Goal: Transaction & Acquisition: Purchase product/service

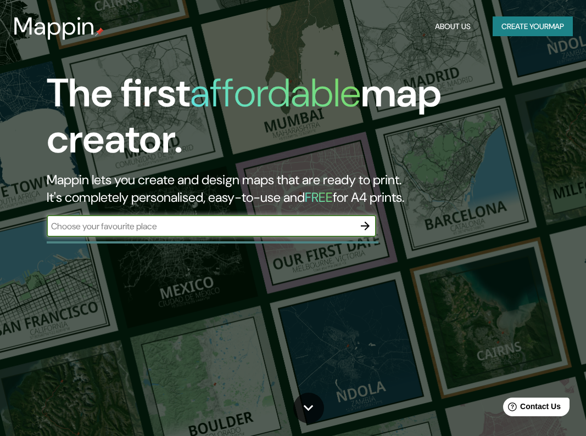
click at [283, 230] on input "text" at bounding box center [200, 226] width 307 height 13
type input "alacant"
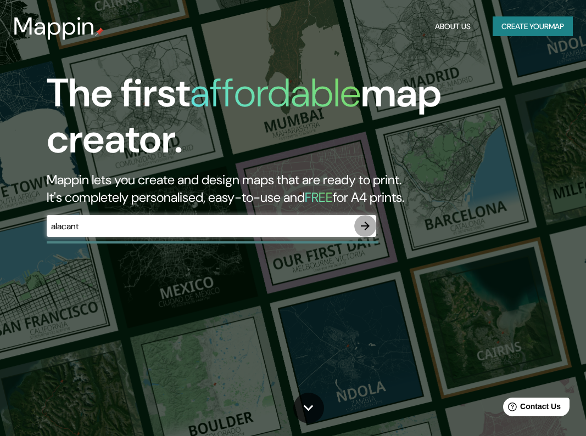
click at [365, 224] on icon "button" at bounding box center [365, 226] width 9 height 9
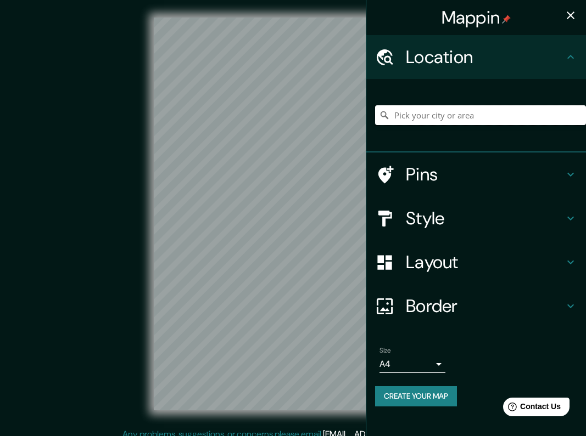
click at [441, 117] on input "Pick your city or area" at bounding box center [480, 115] width 211 height 20
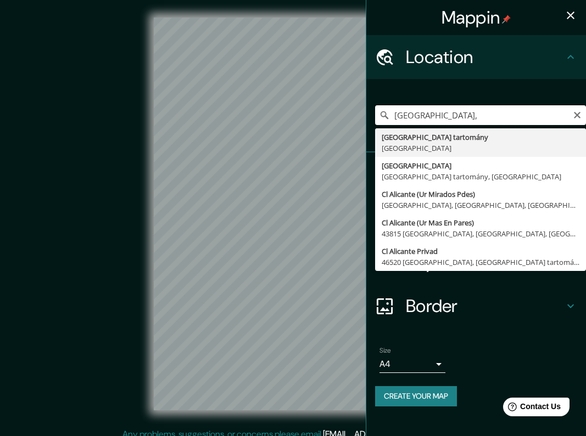
drag, startPoint x: 440, startPoint y: 114, endPoint x: 387, endPoint y: 108, distance: 52.5
click at [387, 108] on input "Alicante," at bounding box center [480, 115] width 211 height 20
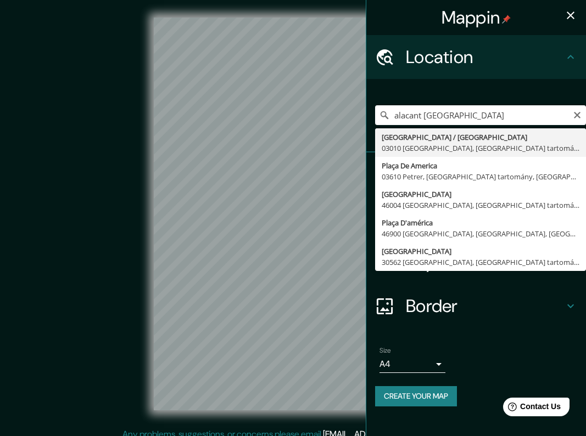
drag, startPoint x: 387, startPoint y: 107, endPoint x: 423, endPoint y: 142, distance: 50.1
type input "Plaça D'amèrica / Plaza De América, 03010 Alicante, Alicante tartomány, Spanyol…"
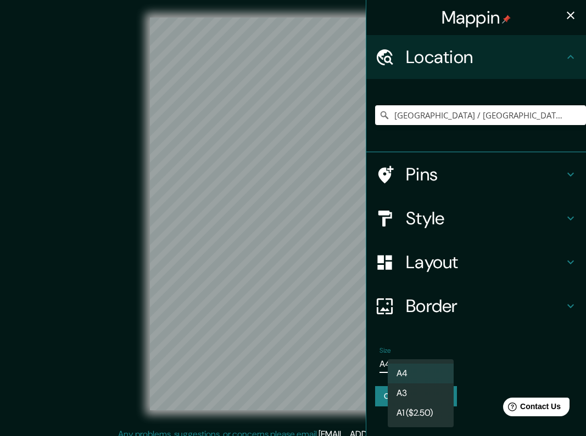
click at [421, 364] on body "Mappin Location Plaça D'amèrica / Plaza De América, 03010 Alicante, Alicante ta…" at bounding box center [293, 218] width 586 height 436
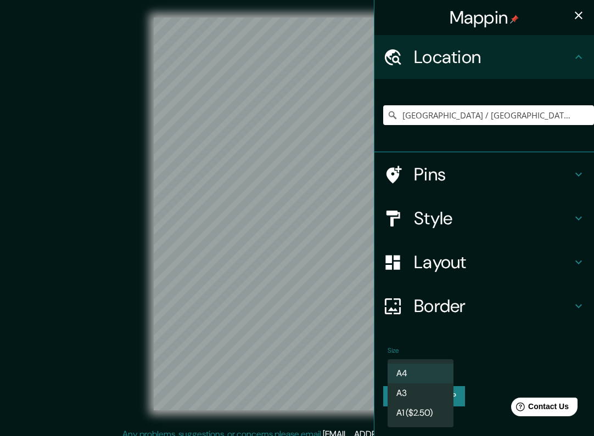
click at [477, 364] on div at bounding box center [297, 218] width 594 height 436
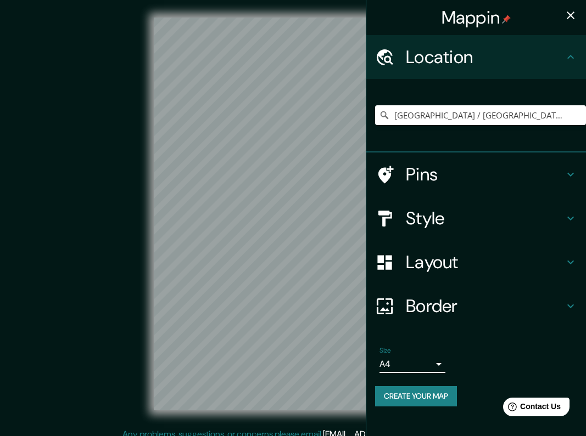
click at [475, 176] on h4 "Pins" at bounding box center [485, 175] width 158 height 22
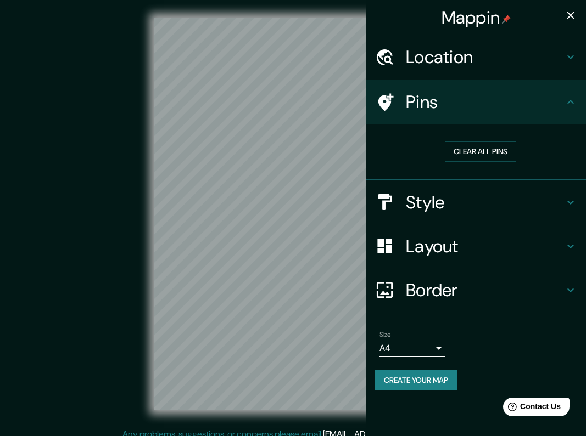
click at [455, 193] on h4 "Style" at bounding box center [485, 203] width 158 height 22
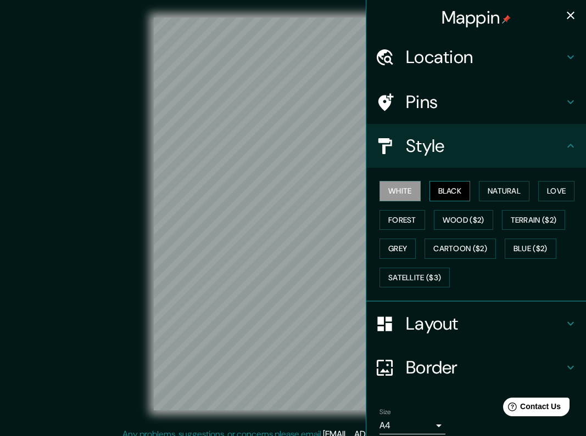
click at [448, 191] on button "Black" at bounding box center [449, 191] width 41 height 20
click at [497, 194] on button "Natural" at bounding box center [504, 191] width 50 height 20
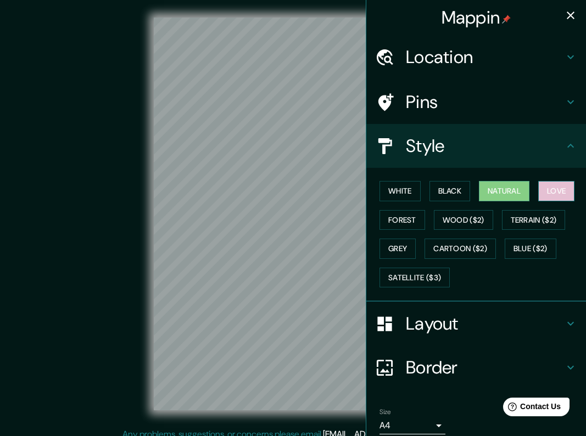
click at [554, 195] on button "Love" at bounding box center [556, 191] width 36 height 20
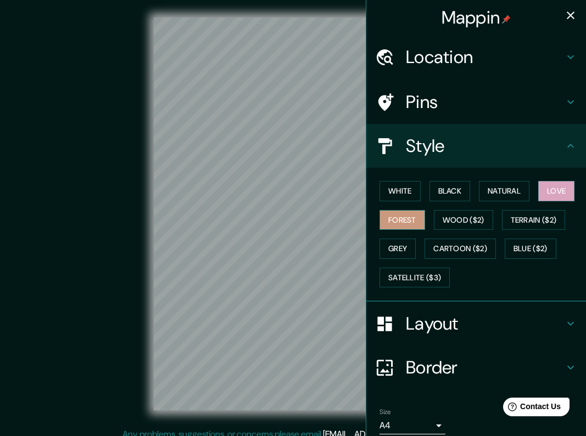
click at [407, 218] on button "Forest" at bounding box center [402, 220] width 46 height 20
click at [393, 247] on button "Grey" at bounding box center [397, 249] width 36 height 20
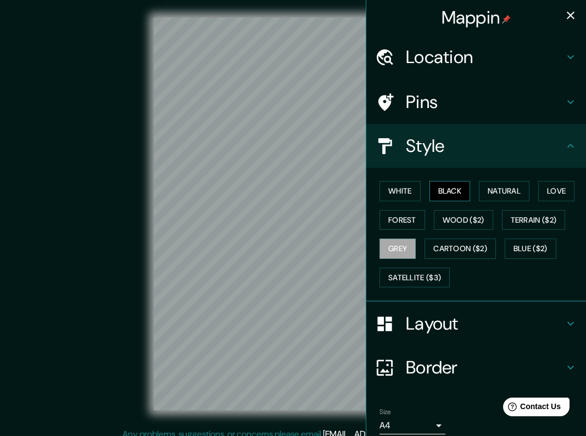
click at [448, 191] on button "Black" at bounding box center [449, 191] width 41 height 20
click at [397, 242] on button "Grey" at bounding box center [397, 249] width 36 height 20
click at [397, 189] on button "White" at bounding box center [399, 191] width 41 height 20
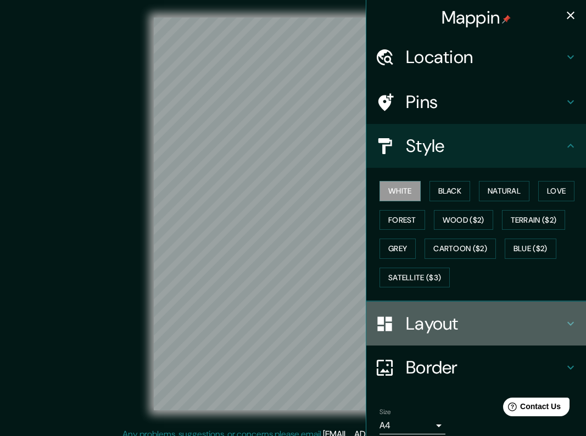
click at [445, 331] on h4 "Layout" at bounding box center [485, 324] width 158 height 22
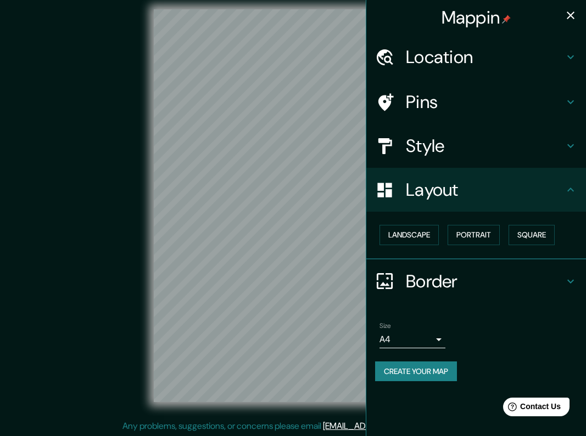
scroll to position [9, 0]
click at [425, 238] on button "Landscape" at bounding box center [408, 235] width 59 height 20
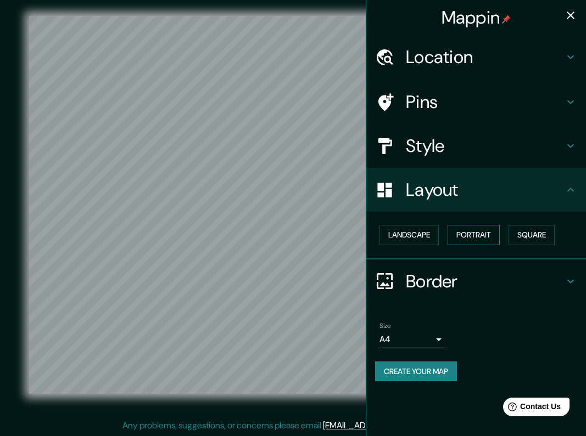
click at [474, 240] on button "Portrait" at bounding box center [473, 235] width 52 height 20
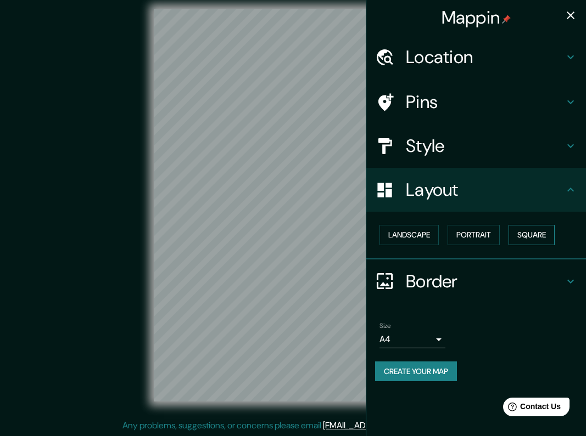
click at [549, 235] on button "Square" at bounding box center [531, 235] width 46 height 20
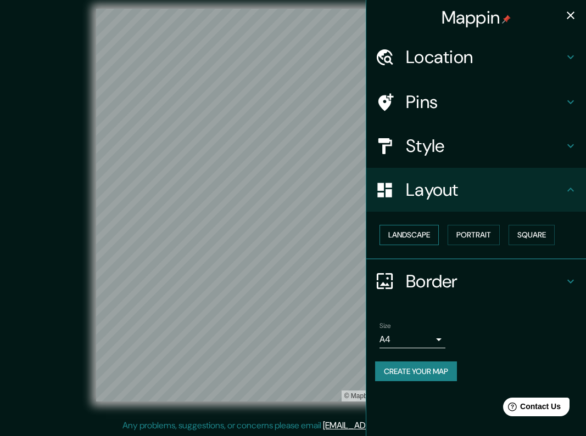
click at [423, 233] on button "Landscape" at bounding box center [408, 235] width 59 height 20
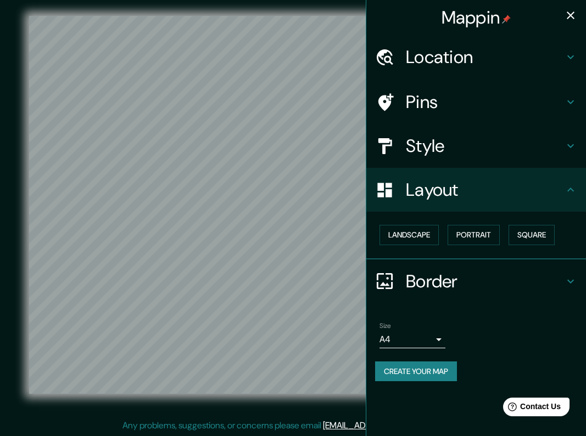
click at [441, 147] on h4 "Style" at bounding box center [485, 146] width 158 height 22
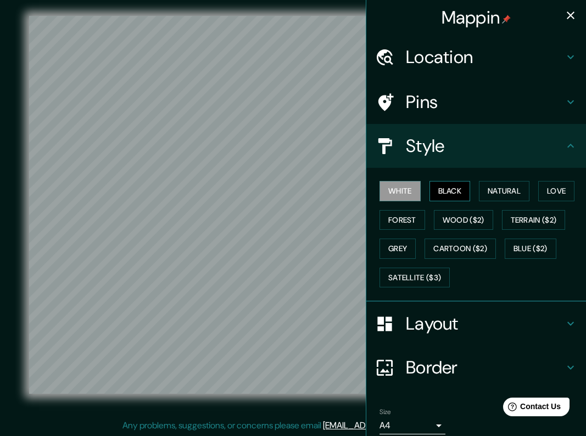
click at [438, 187] on button "Black" at bounding box center [449, 191] width 41 height 20
click at [521, 224] on button "Terrain ($2)" at bounding box center [534, 220] width 64 height 20
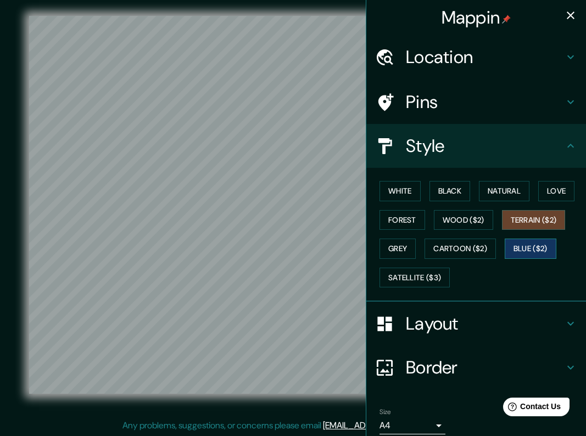
click at [510, 247] on button "Blue ($2)" at bounding box center [530, 249] width 52 height 20
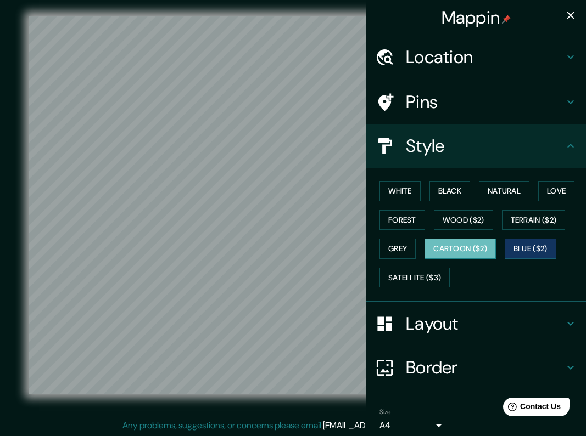
click at [461, 253] on button "Cartoon ($2)" at bounding box center [459, 249] width 71 height 20
click at [462, 221] on button "Wood ($2)" at bounding box center [463, 220] width 59 height 20
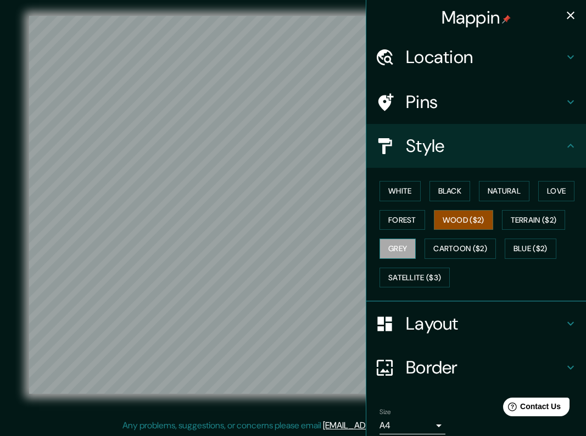
click at [393, 249] on button "Grey" at bounding box center [397, 249] width 36 height 20
click at [410, 275] on button "Satellite ($3)" at bounding box center [414, 278] width 70 height 20
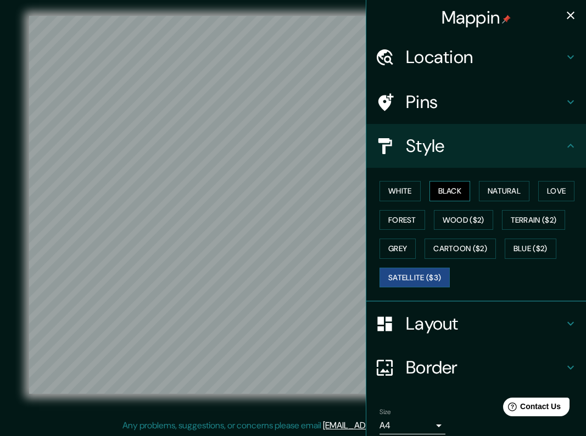
click at [441, 192] on button "Black" at bounding box center [449, 191] width 41 height 20
click at [399, 187] on button "White" at bounding box center [399, 191] width 41 height 20
click at [450, 184] on button "Black" at bounding box center [449, 191] width 41 height 20
click at [402, 191] on button "White" at bounding box center [399, 191] width 41 height 20
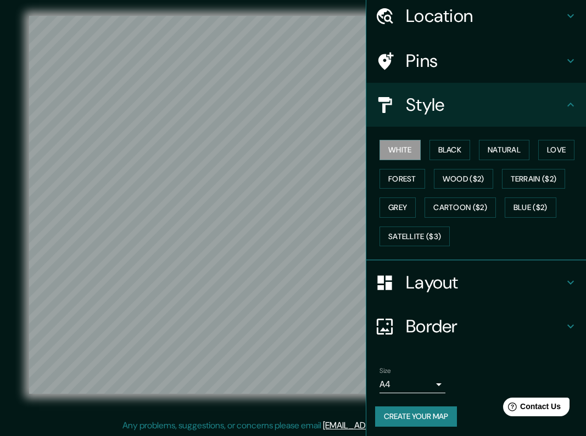
scroll to position [41, 0]
click at [424, 414] on button "Create your map" at bounding box center [416, 417] width 82 height 20
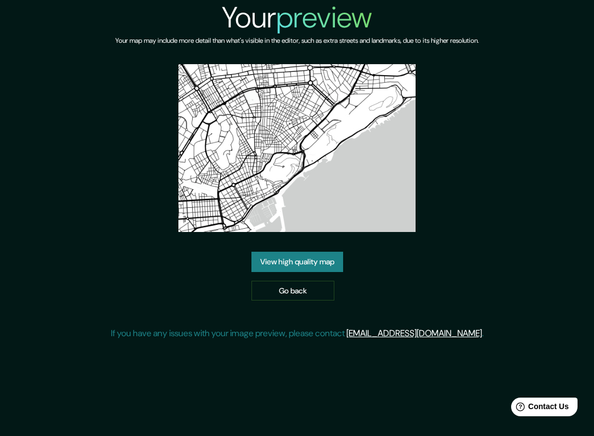
click at [322, 261] on link "View high quality map" at bounding box center [297, 262] width 92 height 20
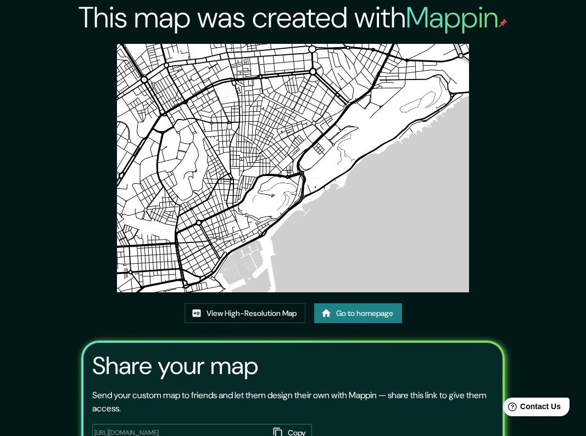
click at [357, 318] on link "Go to homepage" at bounding box center [358, 313] width 88 height 20
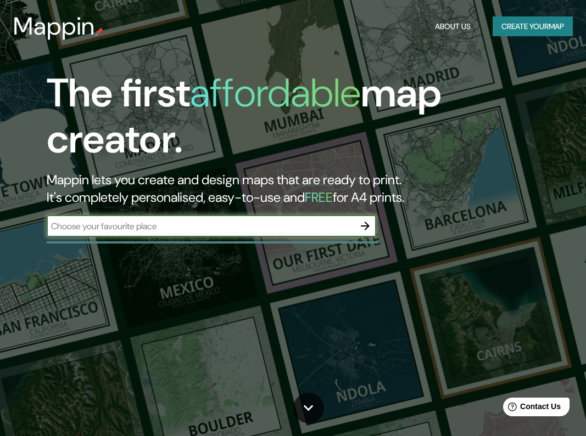
click at [335, 225] on input "text" at bounding box center [200, 226] width 307 height 13
type input "alacant america"
click at [365, 228] on icon "button" at bounding box center [365, 226] width 9 height 9
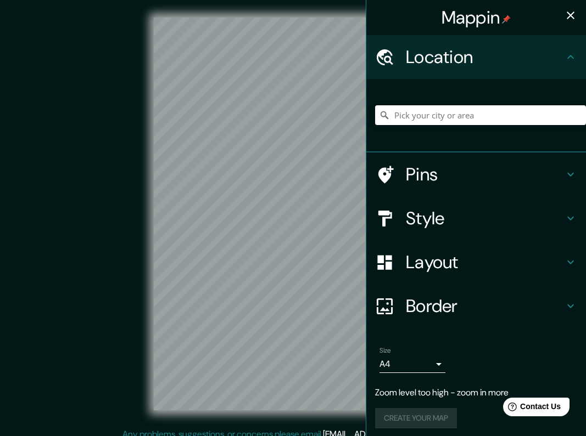
click at [442, 115] on input "Pick your city or area" at bounding box center [480, 115] width 211 height 20
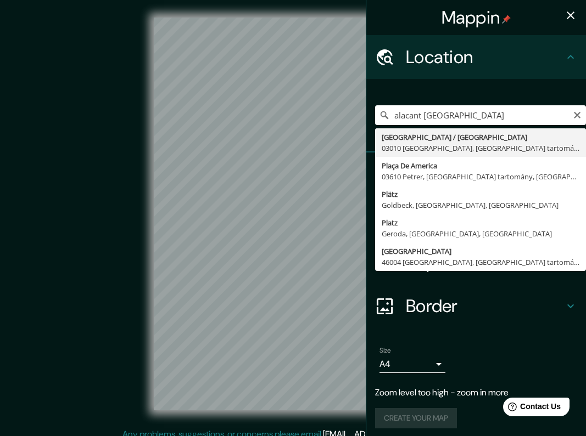
drag, startPoint x: 442, startPoint y: 115, endPoint x: 425, endPoint y: 141, distance: 30.6
type input "Plaça D'amèrica / Plaza De América, 03010 Alicante, Alicante tartomány, Spanyol…"
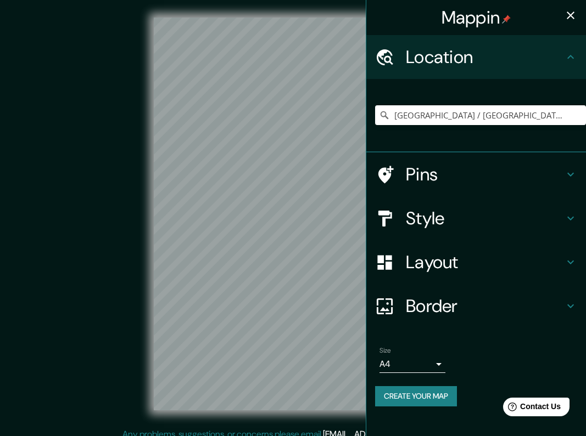
click at [477, 167] on h4 "Pins" at bounding box center [485, 175] width 158 height 22
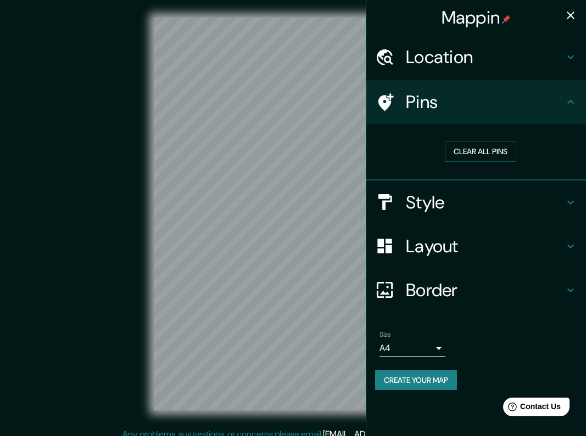
click at [383, 103] on icon at bounding box center [385, 102] width 15 height 18
click at [413, 207] on h4 "Style" at bounding box center [485, 203] width 158 height 22
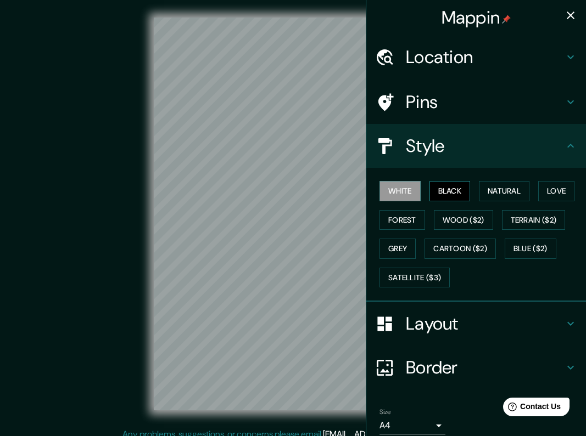
click at [460, 192] on button "Black" at bounding box center [449, 191] width 41 height 20
click at [492, 193] on button "Natural" at bounding box center [504, 191] width 50 height 20
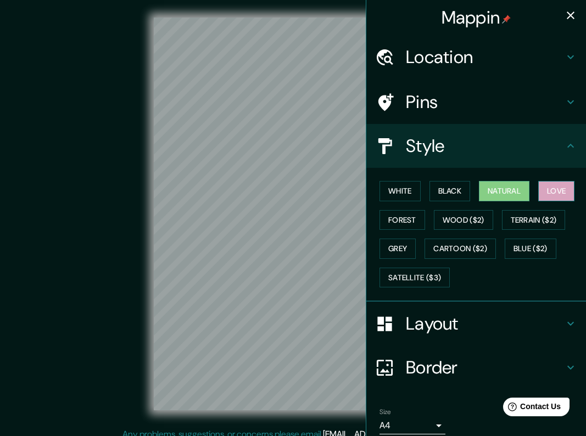
click at [554, 191] on button "Love" at bounding box center [556, 191] width 36 height 20
click at [398, 245] on button "Grey" at bounding box center [397, 249] width 36 height 20
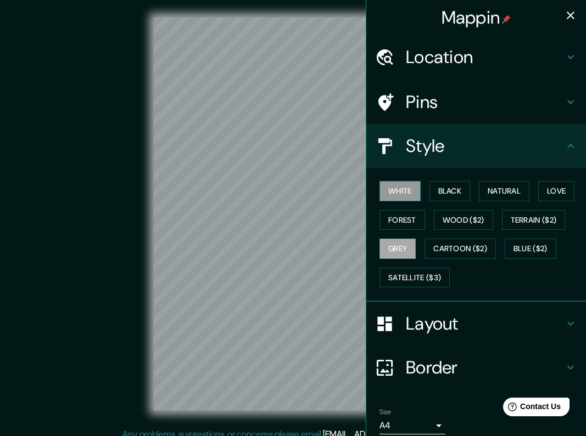
click at [395, 191] on button "White" at bounding box center [399, 191] width 41 height 20
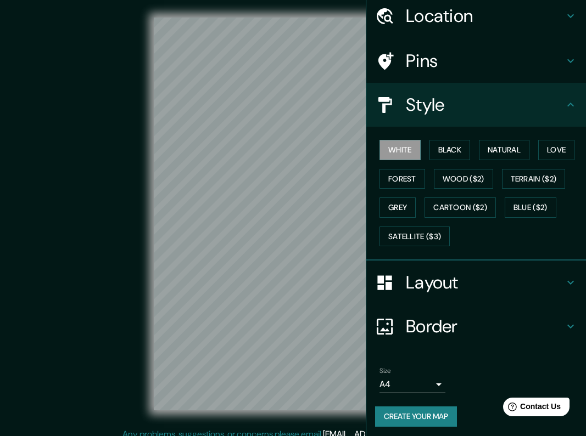
scroll to position [41, 0]
click at [435, 285] on h4 "Layout" at bounding box center [485, 283] width 158 height 22
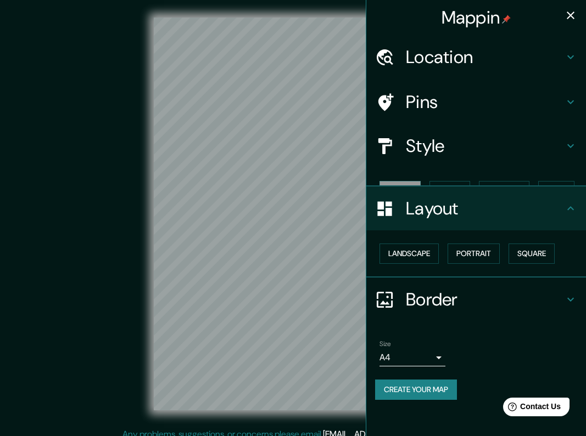
scroll to position [0, 0]
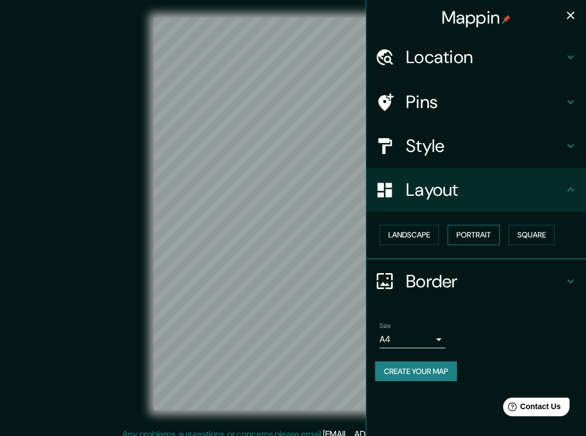
click at [475, 233] on button "Portrait" at bounding box center [473, 235] width 52 height 20
click at [527, 231] on button "Square" at bounding box center [531, 235] width 46 height 20
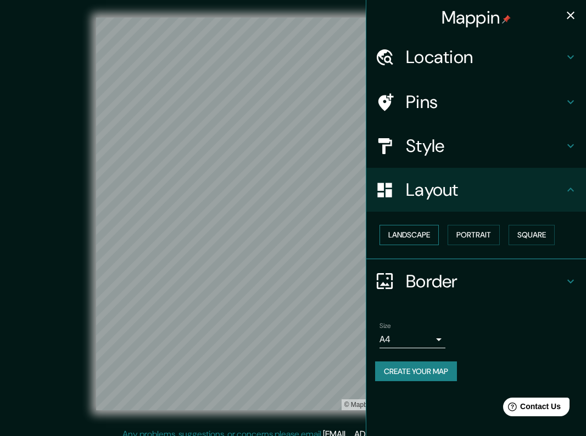
click at [418, 232] on button "Landscape" at bounding box center [408, 235] width 59 height 20
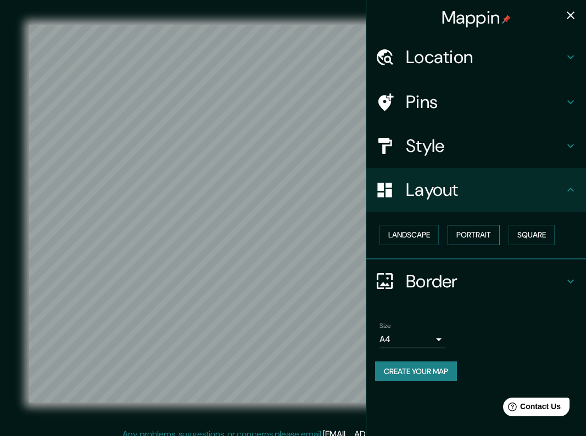
click at [476, 228] on button "Portrait" at bounding box center [473, 235] width 52 height 20
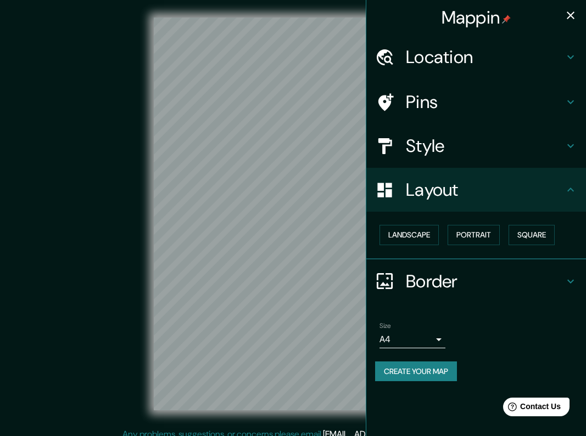
click at [421, 369] on button "Create your map" at bounding box center [416, 372] width 82 height 20
click at [417, 369] on button "Create your map" at bounding box center [416, 372] width 82 height 20
click at [423, 367] on button "Create your map" at bounding box center [416, 372] width 82 height 20
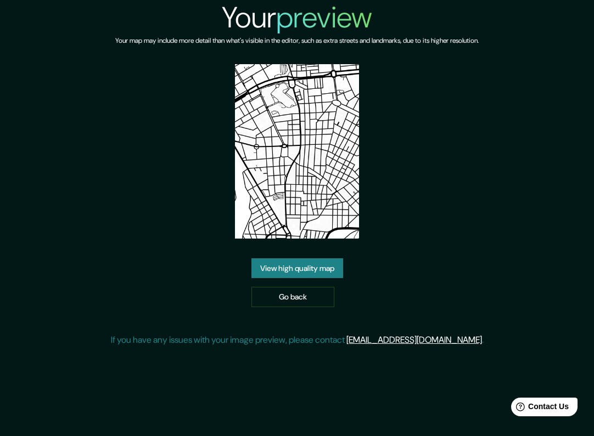
click at [302, 262] on link "View high quality map" at bounding box center [297, 268] width 92 height 20
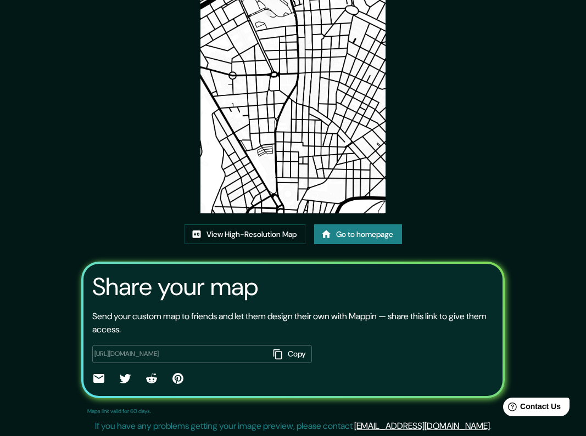
scroll to position [92, 0]
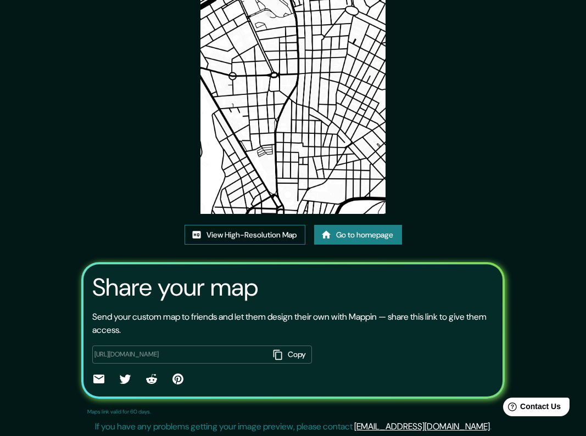
click at [260, 236] on link "View High-Resolution Map" at bounding box center [244, 235] width 121 height 20
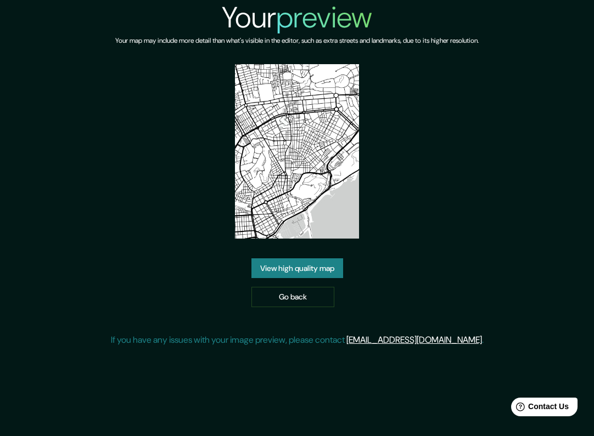
click at [298, 274] on link "View high quality map" at bounding box center [297, 268] width 92 height 20
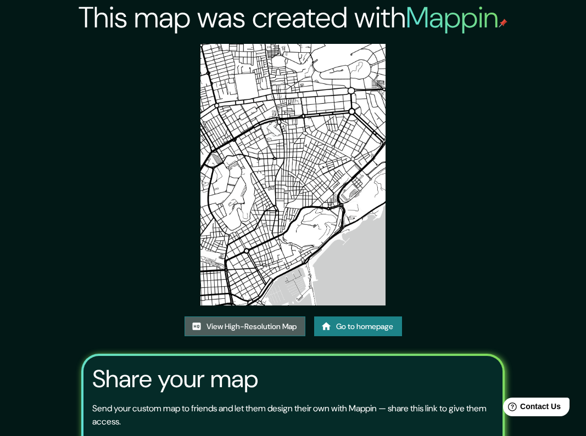
click at [239, 327] on link "View High-Resolution Map" at bounding box center [244, 327] width 121 height 20
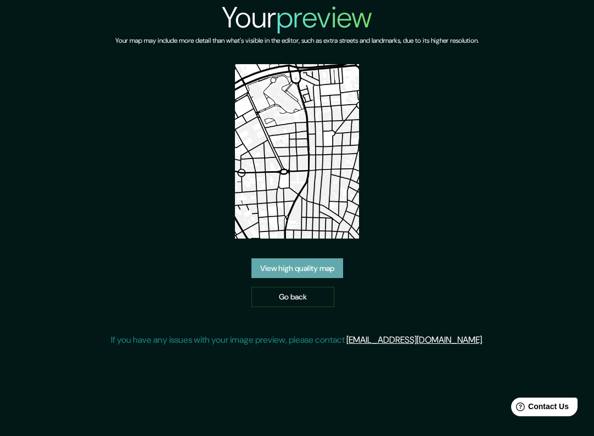
click at [291, 272] on link "View high quality map" at bounding box center [297, 268] width 92 height 20
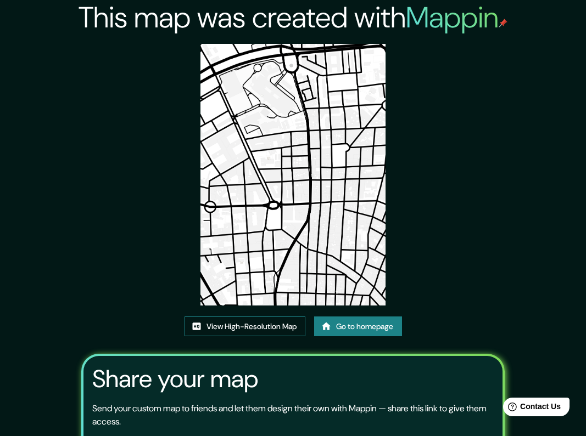
click at [249, 327] on link "View High-Resolution Map" at bounding box center [244, 327] width 121 height 20
